Goal: Task Accomplishment & Management: Manage account settings

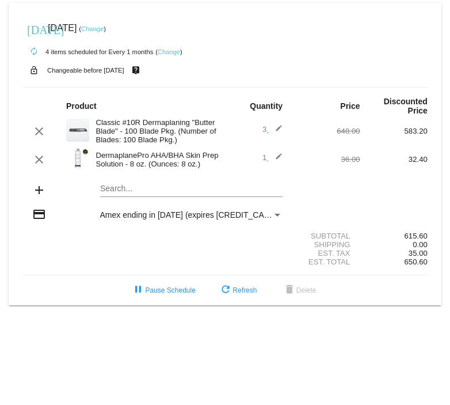
click at [278, 154] on mat-icon "edit" at bounding box center [276, 160] width 14 height 14
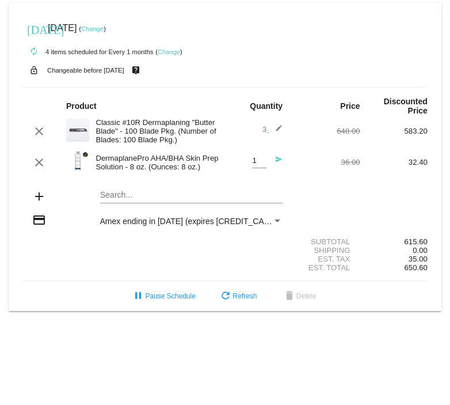
click at [263, 156] on div "1 Quantity" at bounding box center [259, 157] width 14 height 21
type input "2"
click at [262, 157] on input "2" at bounding box center [259, 161] width 14 height 9
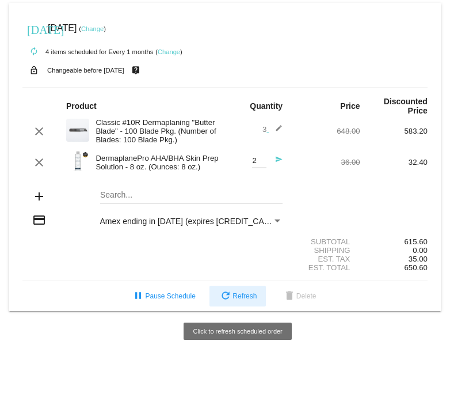
click at [251, 297] on span "refresh Refresh" at bounding box center [238, 296] width 38 height 8
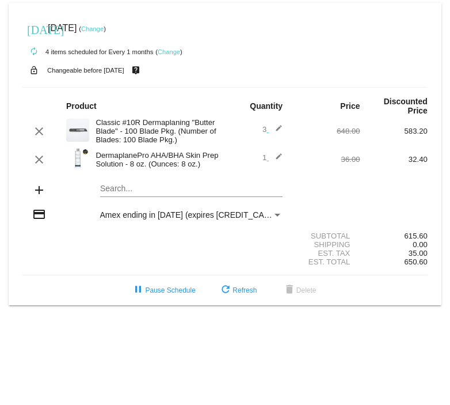
click at [281, 156] on mat-icon "edit" at bounding box center [276, 160] width 14 height 14
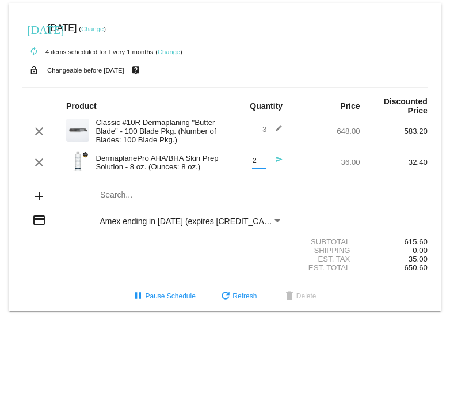
type input "2"
click at [261, 160] on input "2" at bounding box center [259, 161] width 14 height 9
click at [314, 191] on div "add Search..." at bounding box center [224, 197] width 405 height 33
click at [277, 156] on mat-icon "send" at bounding box center [276, 163] width 14 height 14
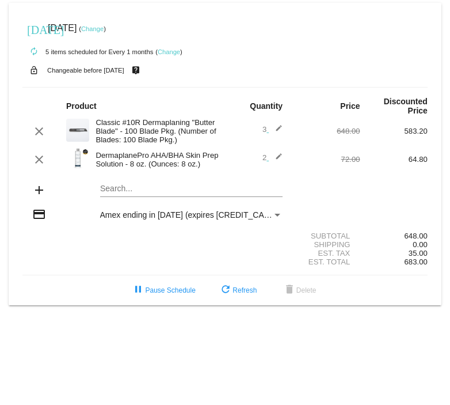
click at [104, 25] on link "Change" at bounding box center [92, 28] width 22 height 7
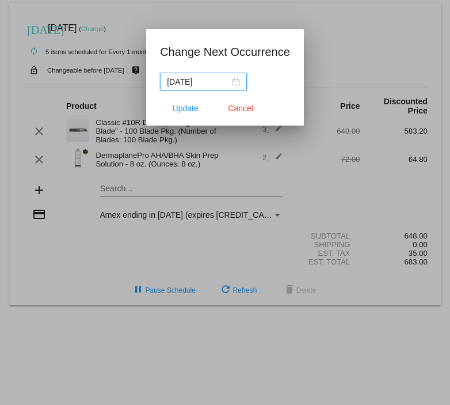
click at [207, 83] on input "[DATE]" at bounding box center [198, 81] width 63 height 13
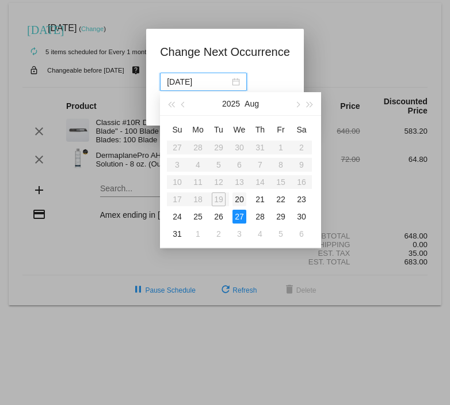
click at [241, 195] on div "20" at bounding box center [240, 199] width 14 height 14
type input "[DATE]"
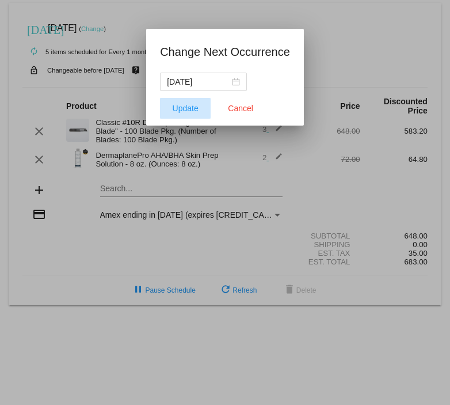
click at [183, 105] on span "Update" at bounding box center [186, 108] width 26 height 9
